Goal: Answer question/provide support

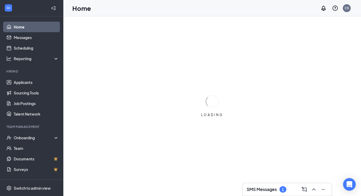
click at [281, 191] on div "1" at bounding box center [282, 189] width 7 height 6
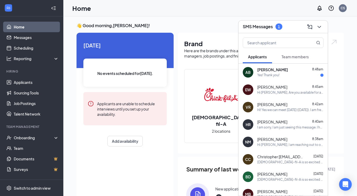
click at [287, 75] on div "Yes! Thank you!" at bounding box center [290, 75] width 66 height 4
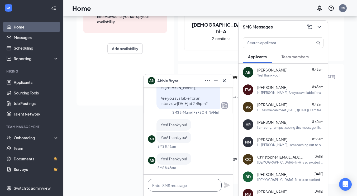
click at [172, 187] on textarea at bounding box center [185, 185] width 74 height 13
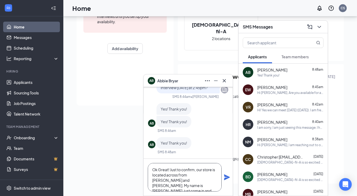
type textarea "Ok Great! Just to confirm, our store is located across from [PERSON_NAME] and […"
click at [226, 177] on icon "Plane" at bounding box center [227, 177] width 6 height 6
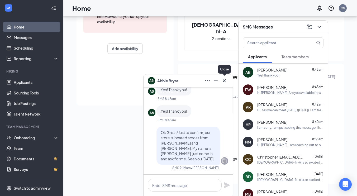
click at [223, 81] on icon "Cross" at bounding box center [224, 81] width 6 height 6
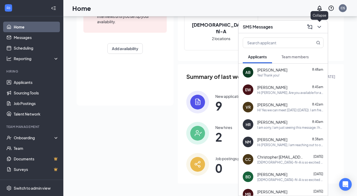
click at [321, 26] on icon "ChevronDown" at bounding box center [319, 27] width 6 height 6
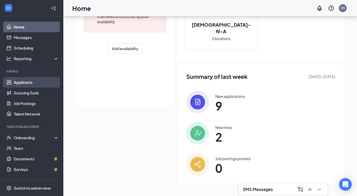
click at [31, 82] on link "Applicants" at bounding box center [36, 82] width 45 height 11
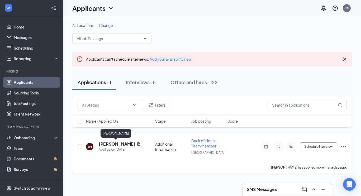
click at [117, 145] on h5 "[PERSON_NAME]" at bounding box center [117, 144] width 36 height 6
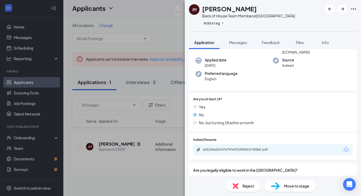
scroll to position [65, 0]
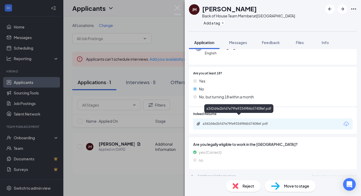
click at [243, 121] on div "a342d4e2bfd7e79fe9334986b57408ef.pdf" at bounding box center [272, 123] width 159 height 11
click at [252, 122] on div "a342d4e2bfd7e79fe9334986b57408ef.pdf" at bounding box center [240, 124] width 74 height 4
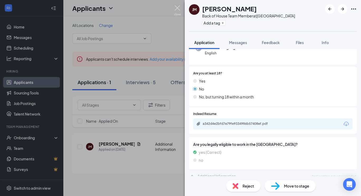
scroll to position [63, 0]
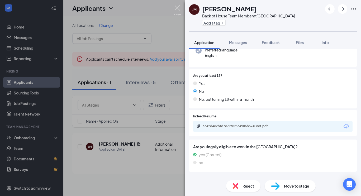
click at [176, 8] on img at bounding box center [177, 10] width 7 height 10
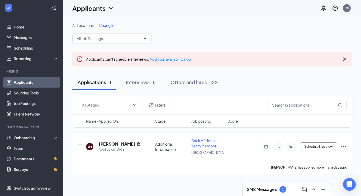
click at [276, 189] on h3 "SMS Messages" at bounding box center [262, 189] width 30 height 6
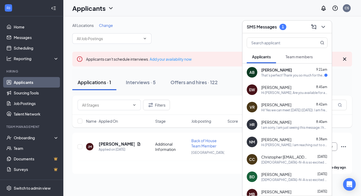
click at [293, 77] on div "That's perfect! Thank you so much for the opportunity. I can't wait to meet you." at bounding box center [292, 75] width 63 height 4
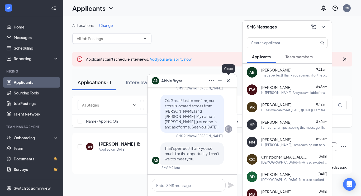
click at [229, 81] on icon "Cross" at bounding box center [227, 80] width 3 height 3
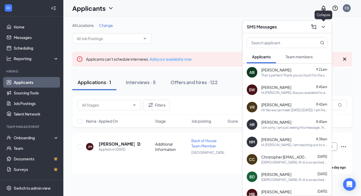
click at [323, 26] on icon "ChevronDown" at bounding box center [323, 27] width 6 height 6
